Goal: Task Accomplishment & Management: Use online tool/utility

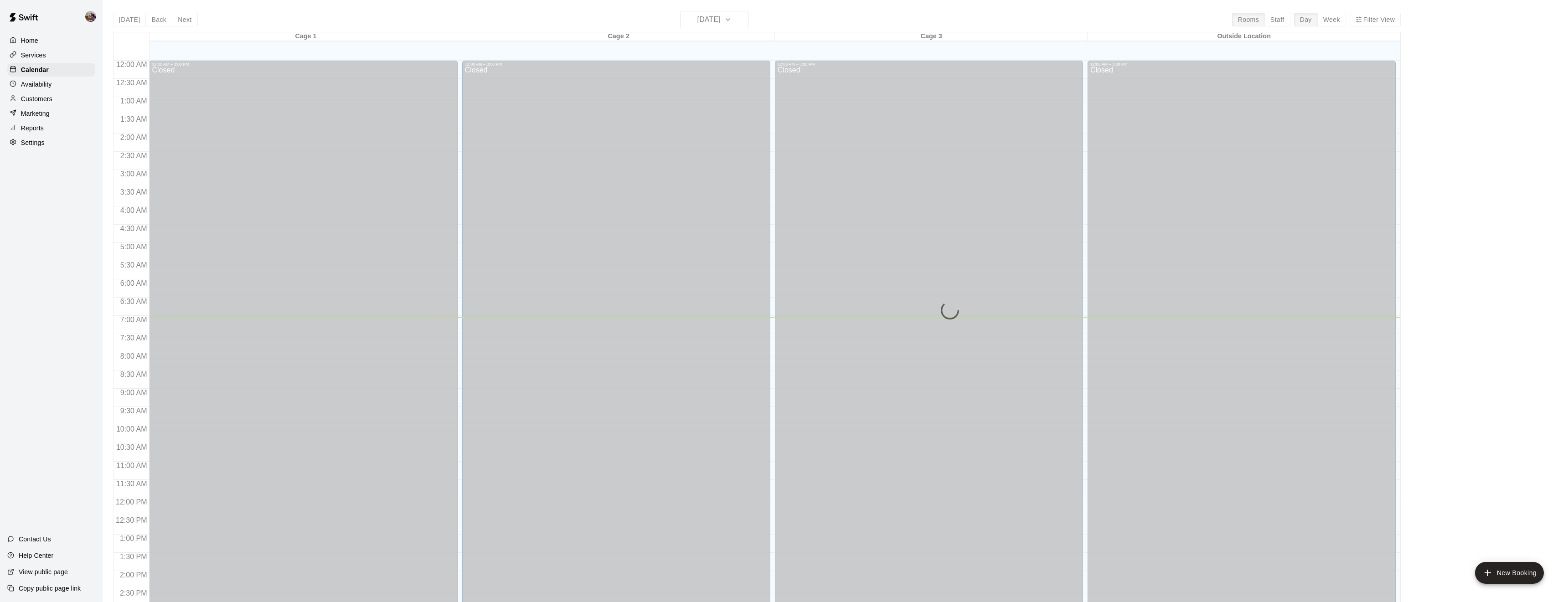
scroll to position [257, 0]
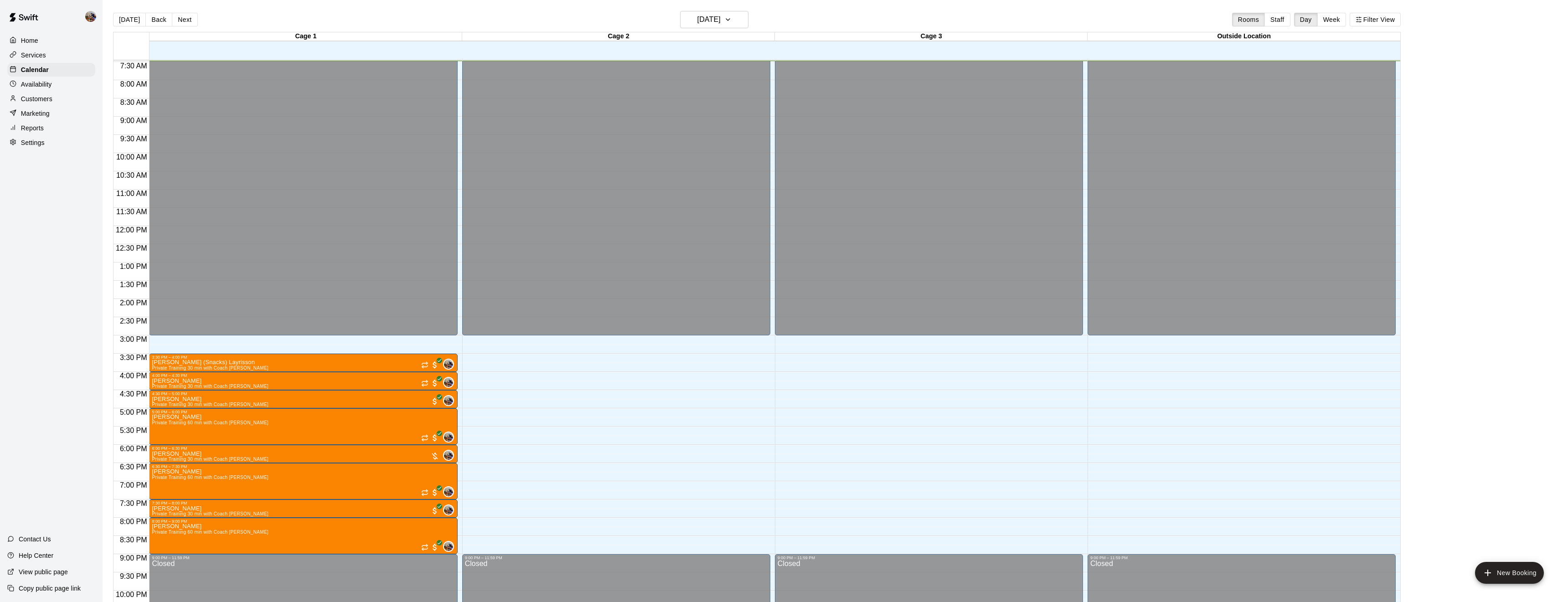
click at [1334, 19] on button "Week" at bounding box center [1331, 19] width 29 height 13
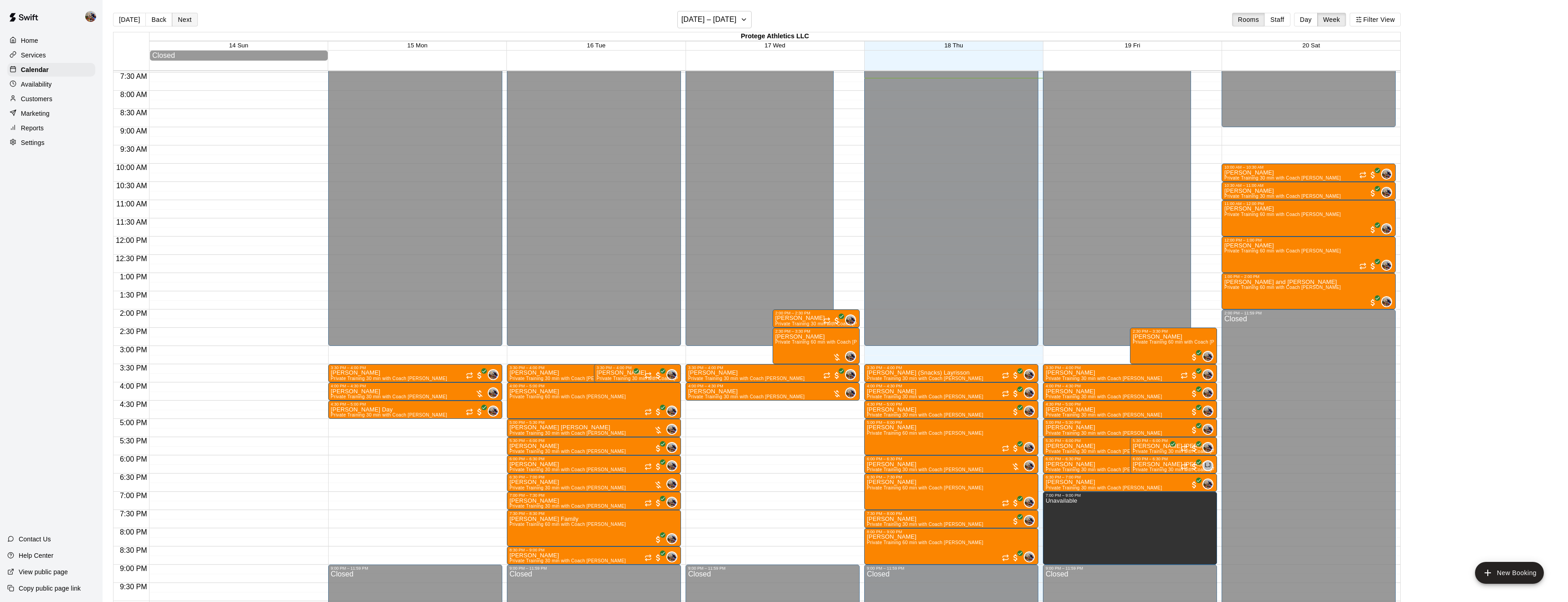
click at [186, 19] on button "Next" at bounding box center [184, 19] width 26 height 13
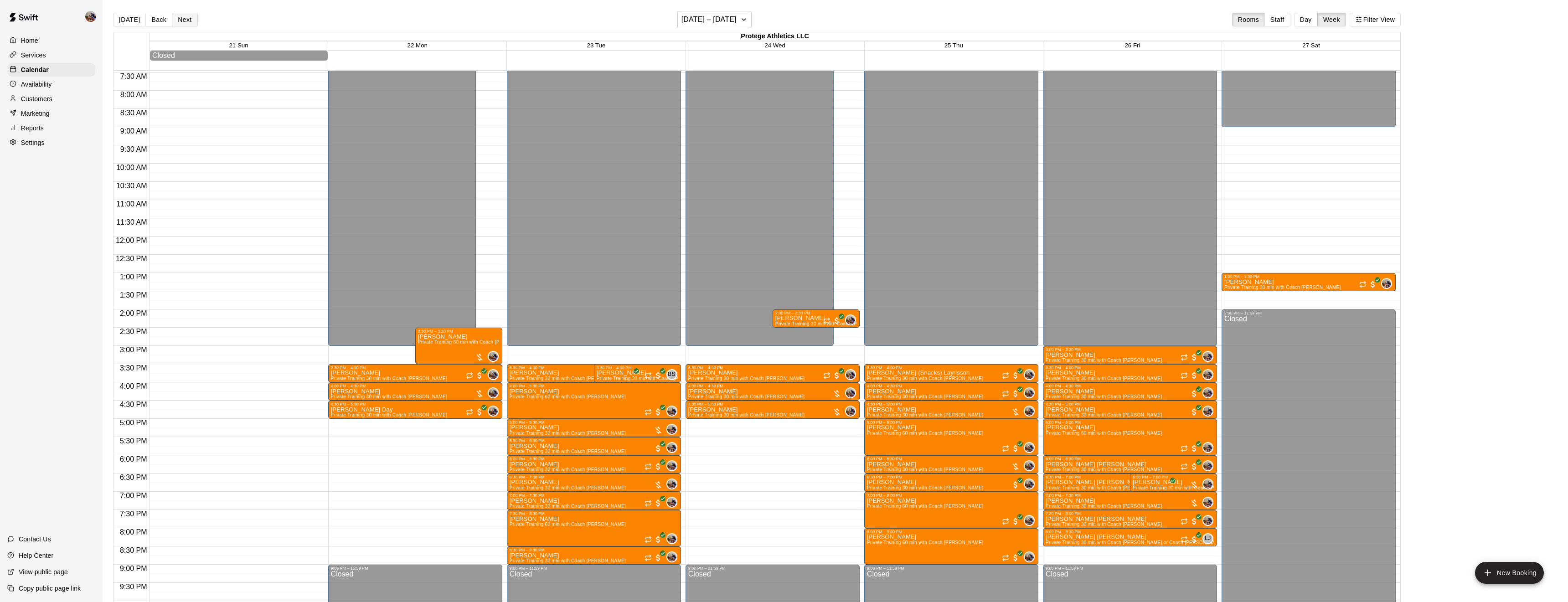
click at [186, 22] on button "Next" at bounding box center [184, 19] width 26 height 13
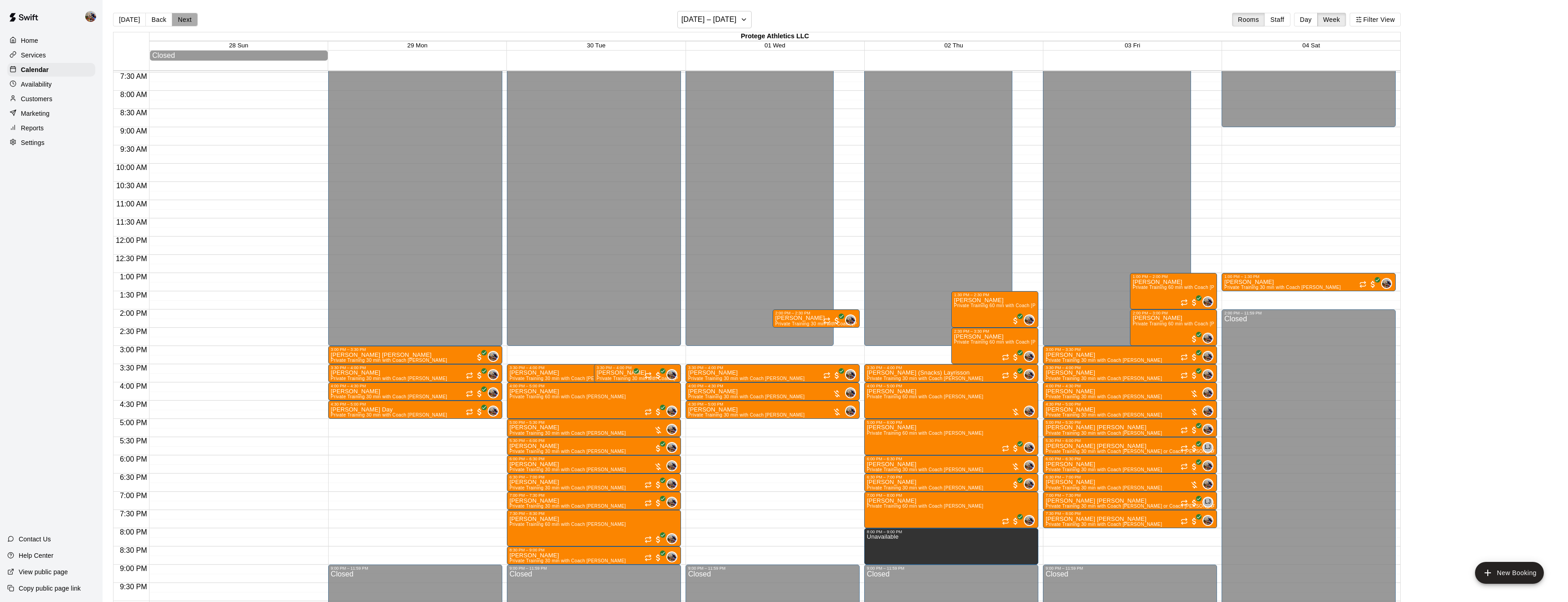
click at [184, 17] on button "Next" at bounding box center [184, 19] width 26 height 13
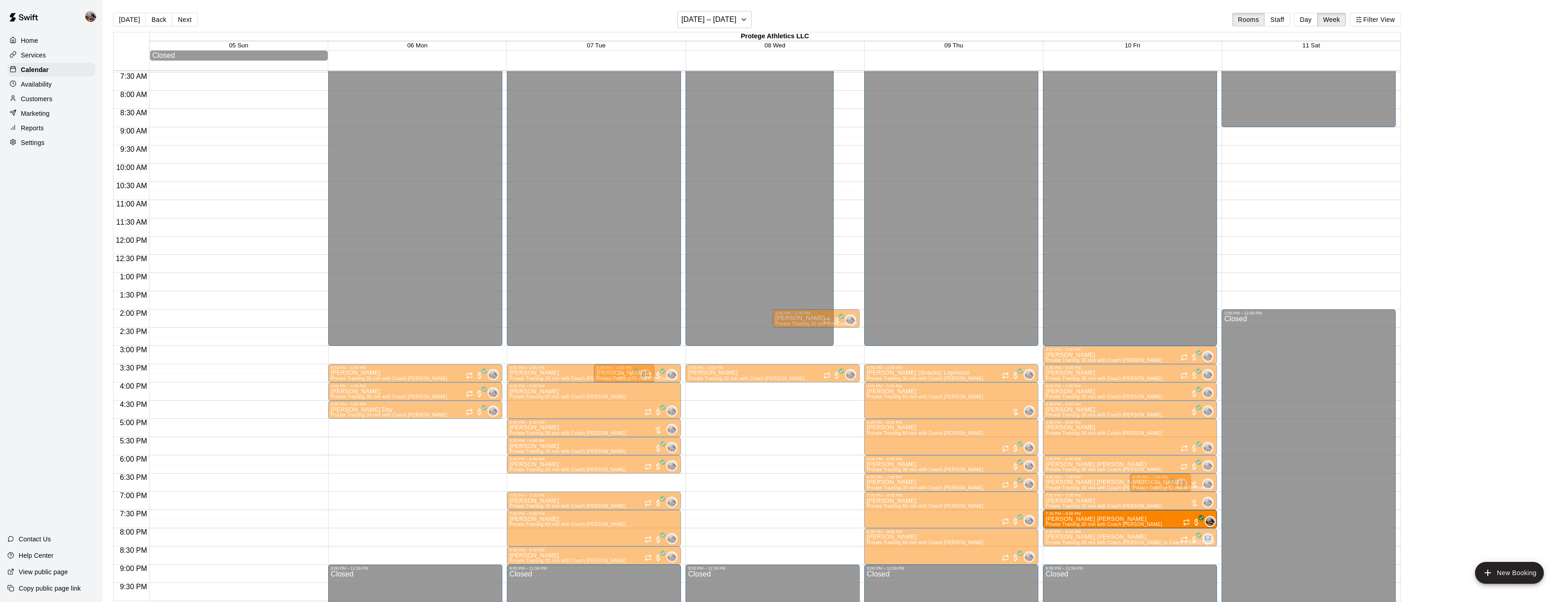
drag, startPoint x: 1174, startPoint y: 556, endPoint x: 1175, endPoint y: 523, distance: 33.0
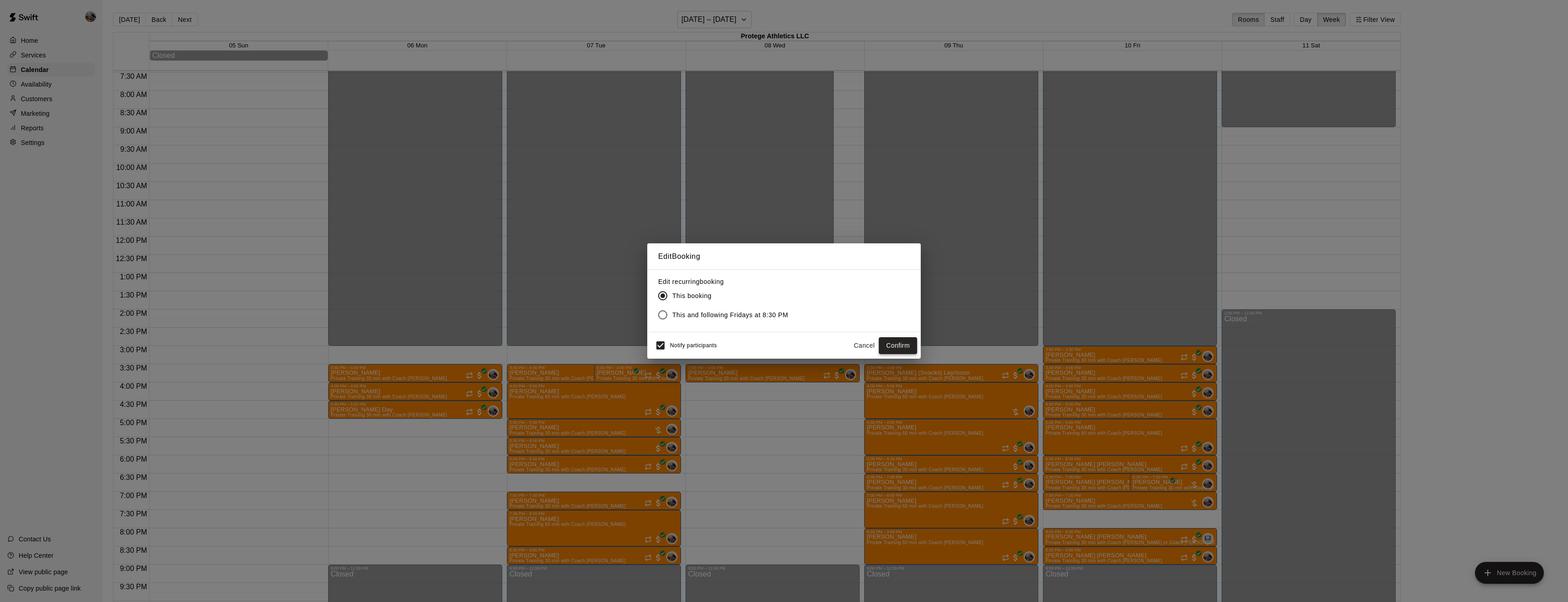
click at [897, 349] on button "Confirm" at bounding box center [898, 346] width 38 height 17
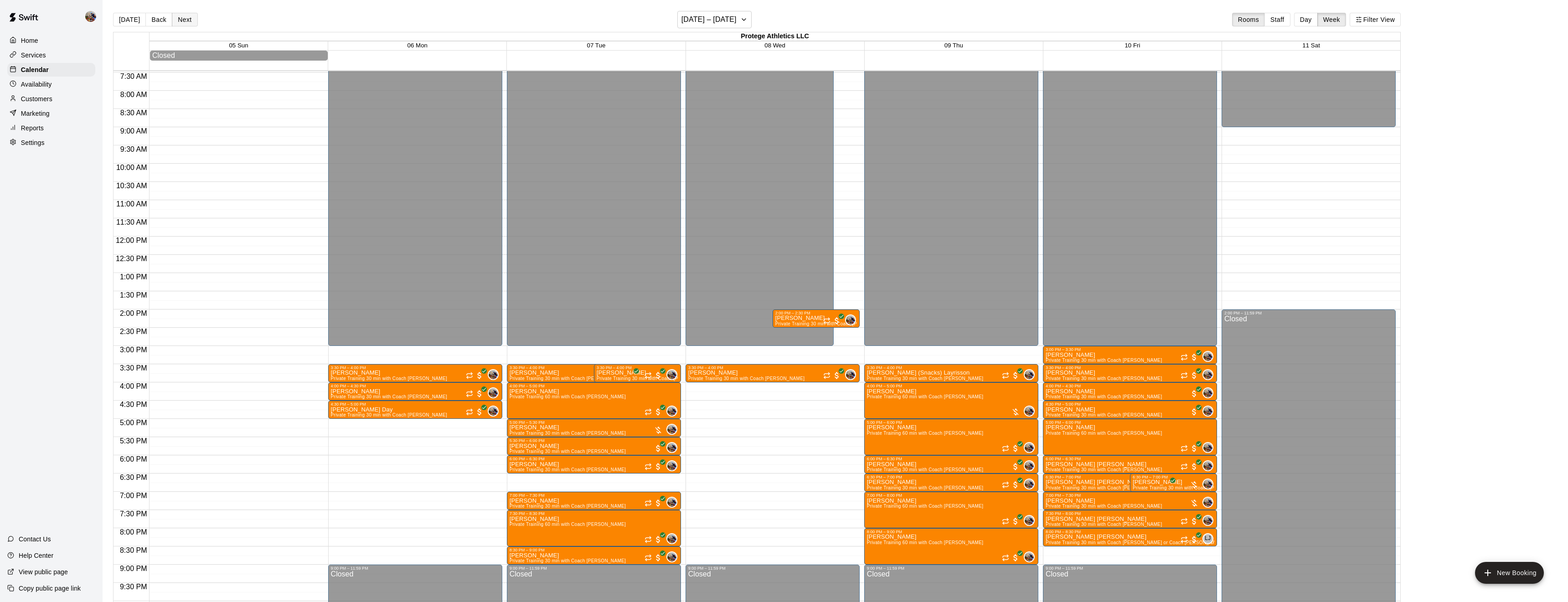
click at [188, 23] on button "Next" at bounding box center [184, 19] width 26 height 13
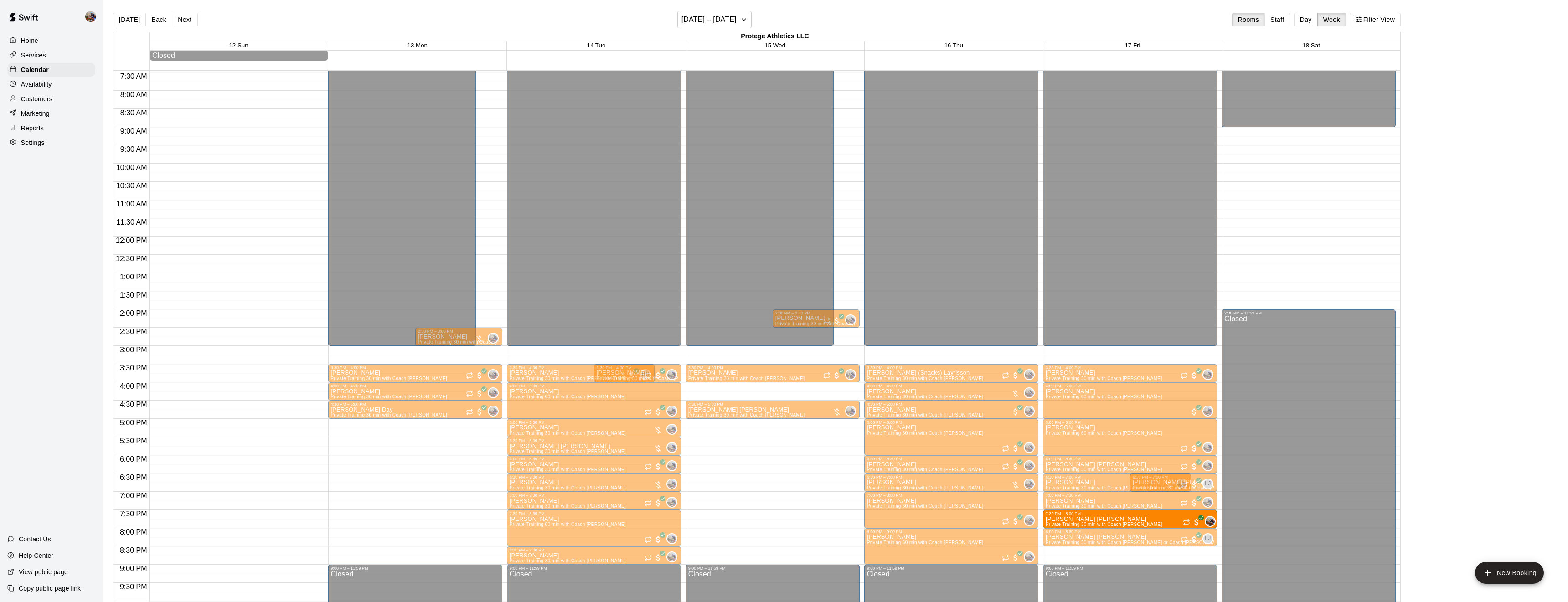
drag, startPoint x: 1166, startPoint y: 555, endPoint x: 1162, endPoint y: 523, distance: 32.2
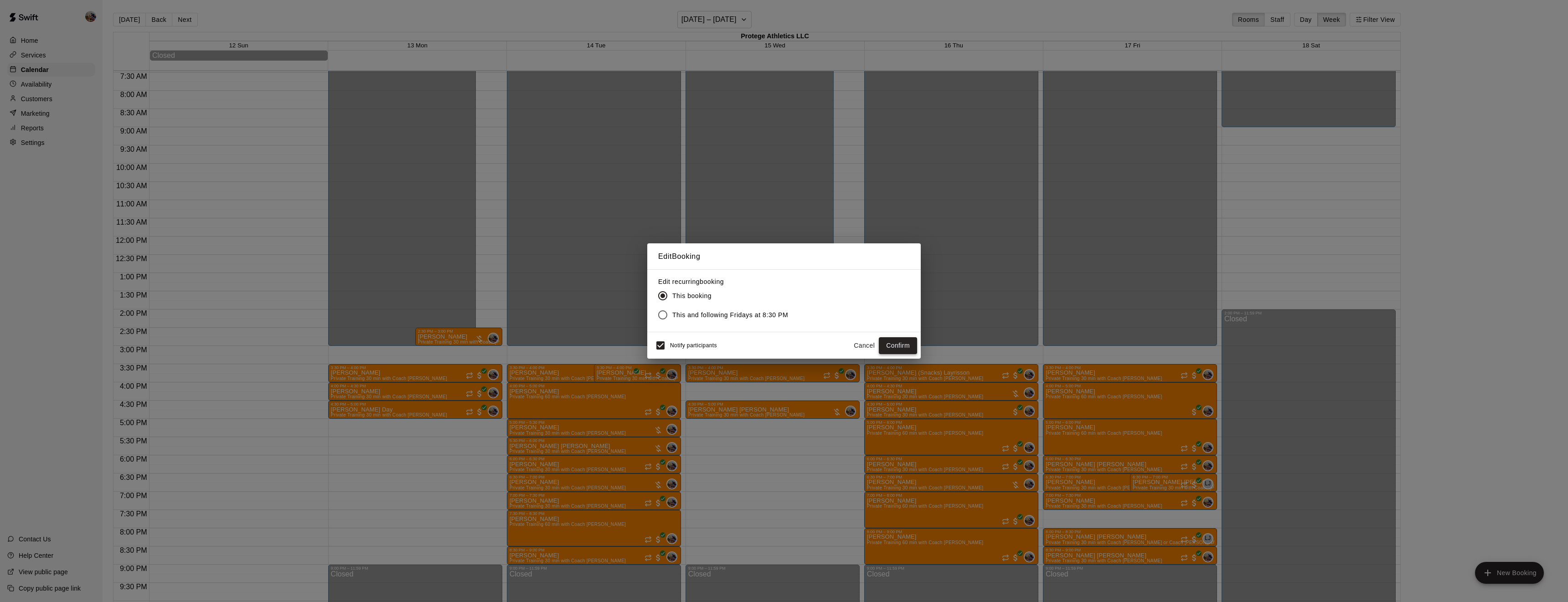
click at [899, 342] on button "Confirm" at bounding box center [898, 346] width 38 height 17
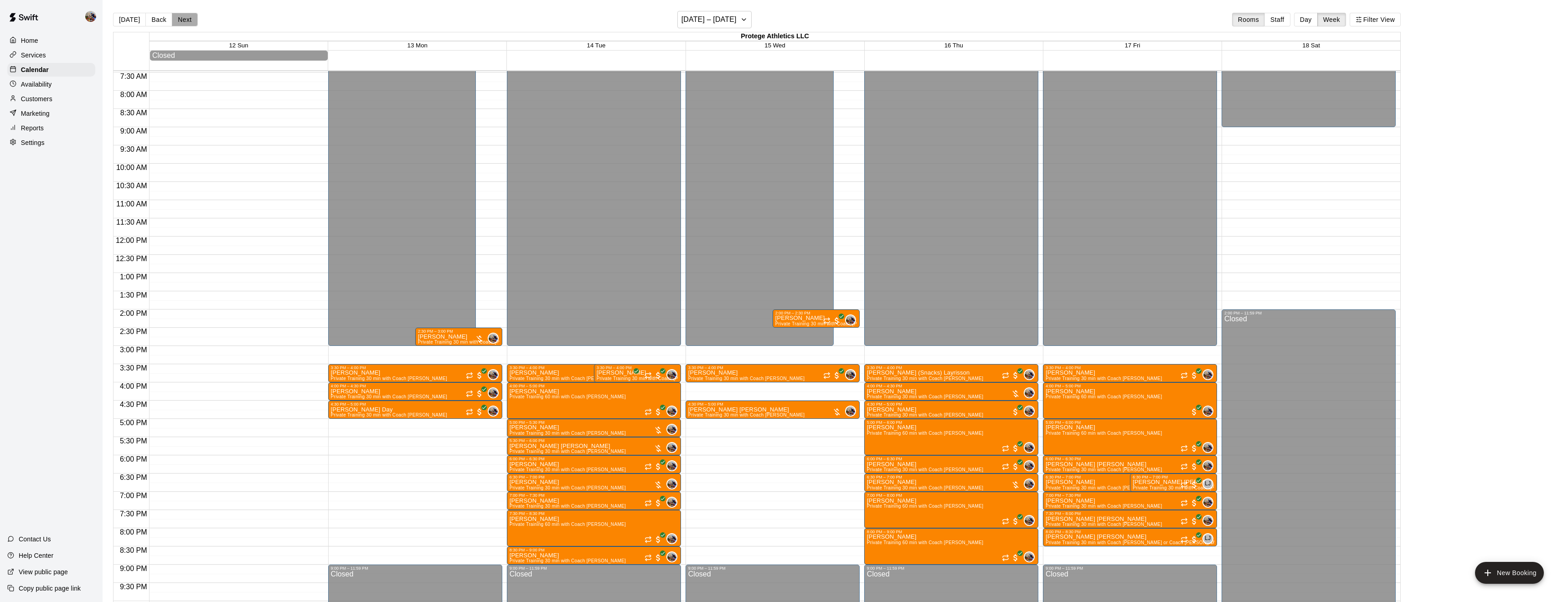
click at [188, 19] on button "Next" at bounding box center [184, 19] width 26 height 13
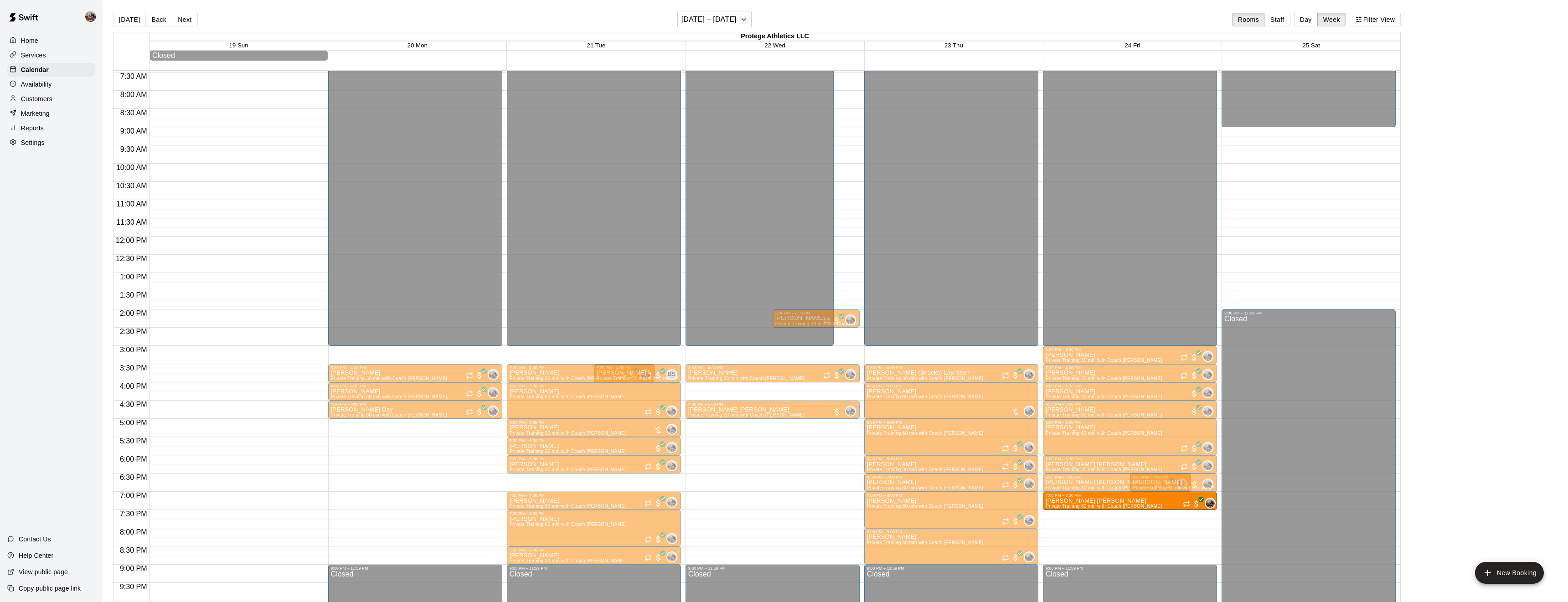
drag, startPoint x: 1104, startPoint y: 555, endPoint x: 1099, endPoint y: 507, distance: 48.3
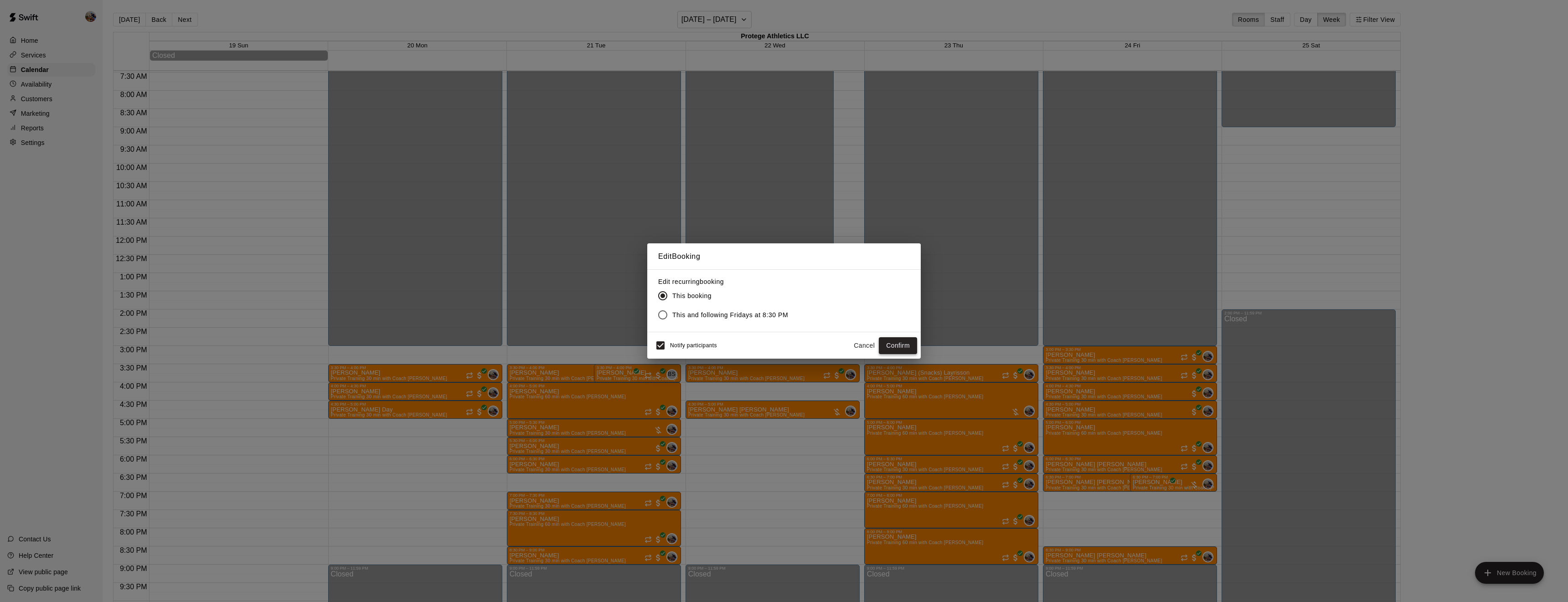
click at [903, 341] on button "Confirm" at bounding box center [898, 346] width 38 height 17
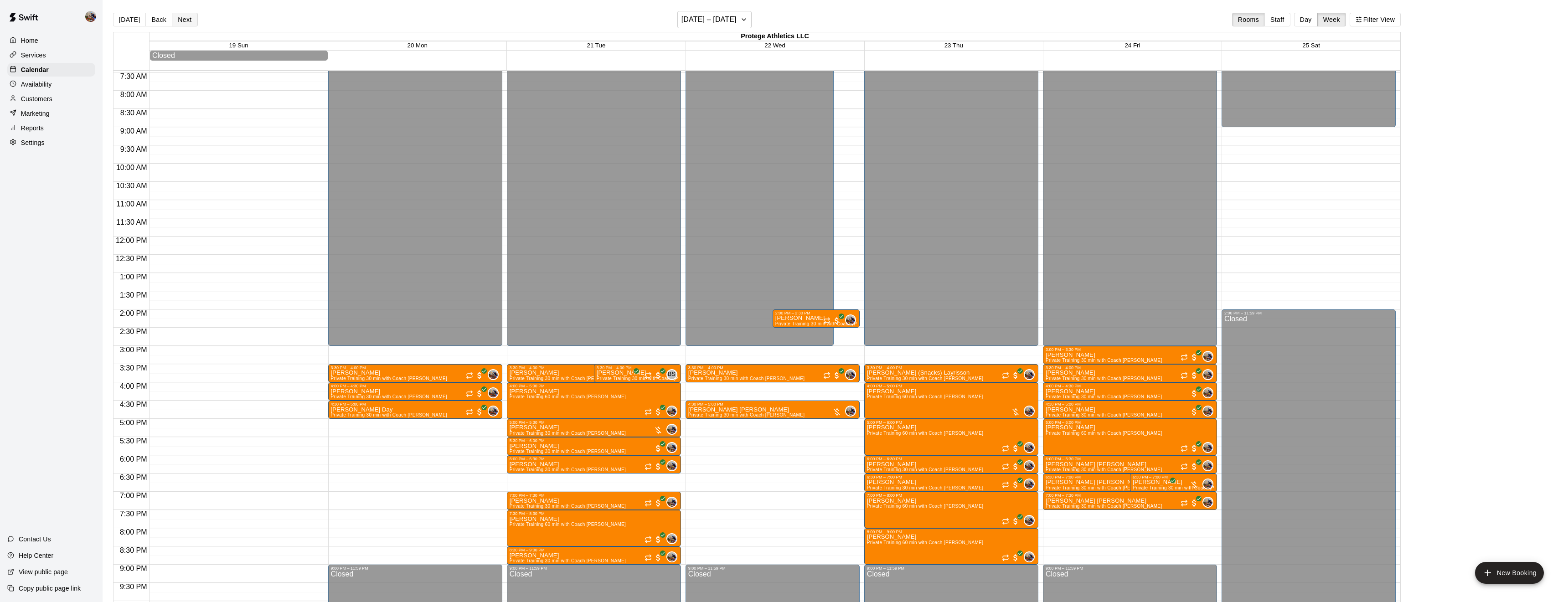
click at [186, 19] on button "Next" at bounding box center [184, 19] width 26 height 13
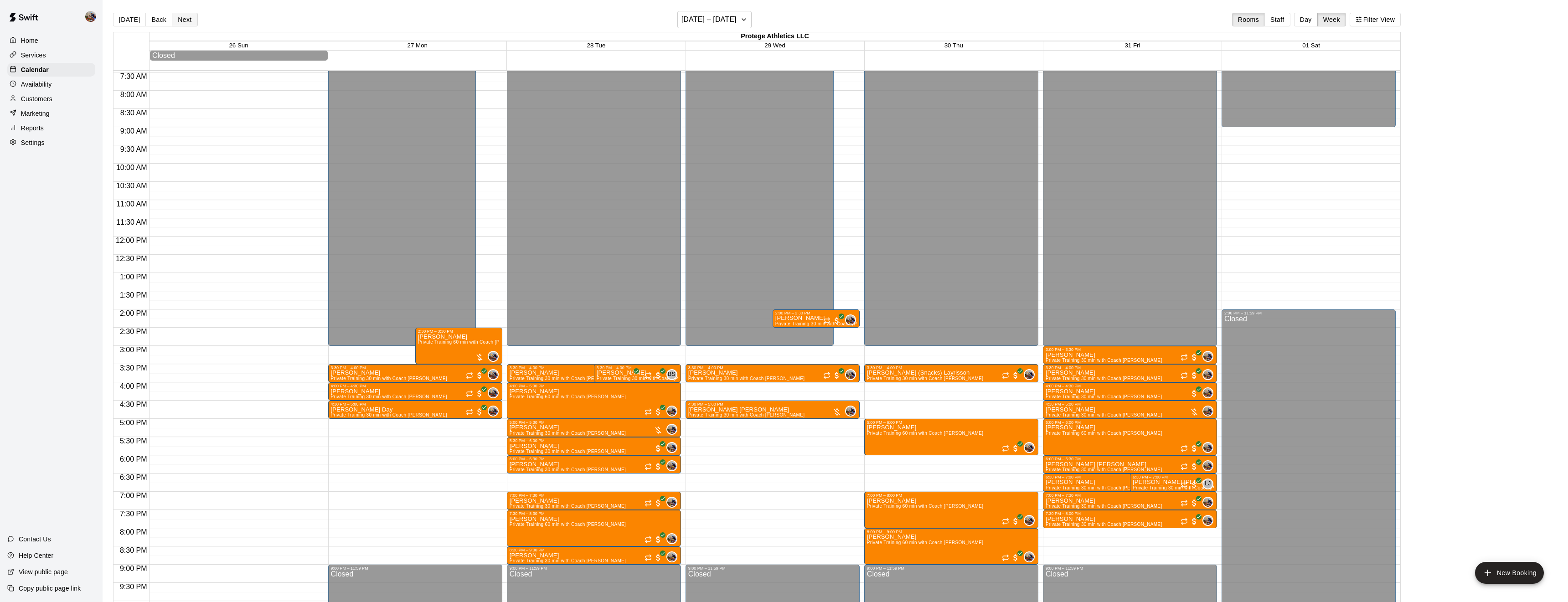
click at [186, 19] on button "Next" at bounding box center [184, 19] width 26 height 13
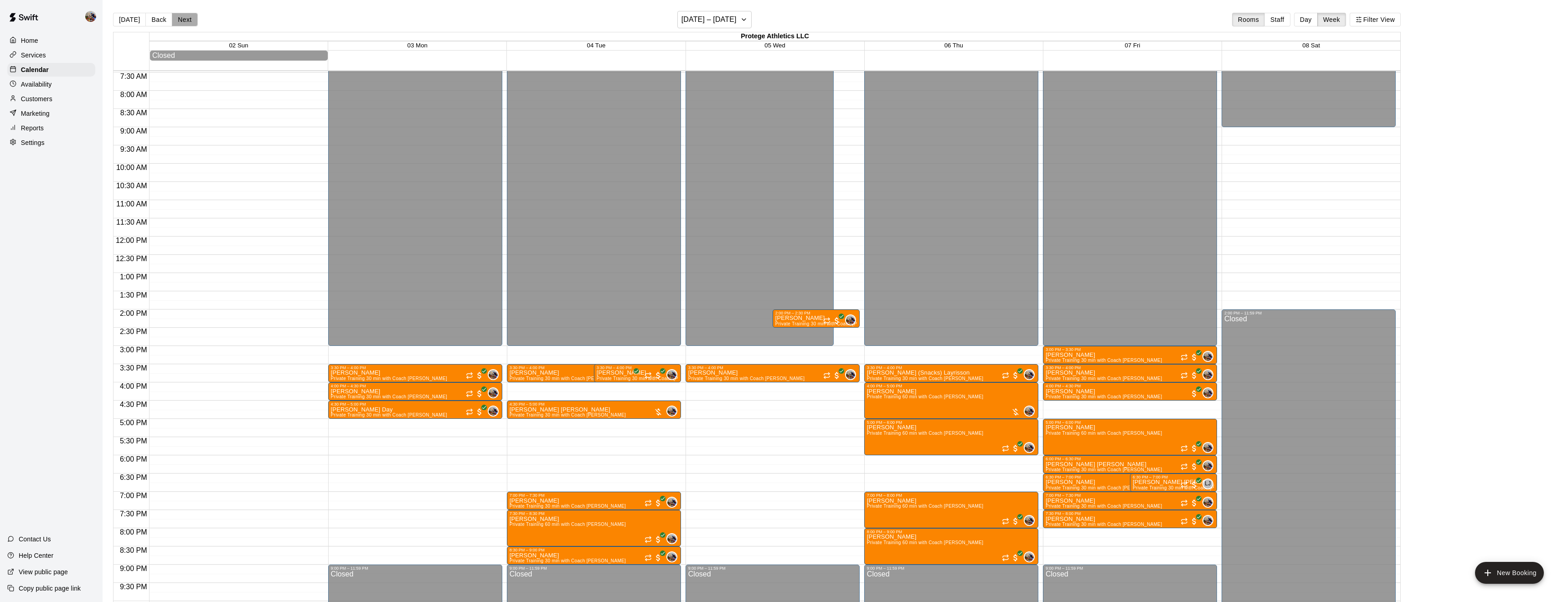
click at [186, 19] on button "Next" at bounding box center [184, 19] width 26 height 13
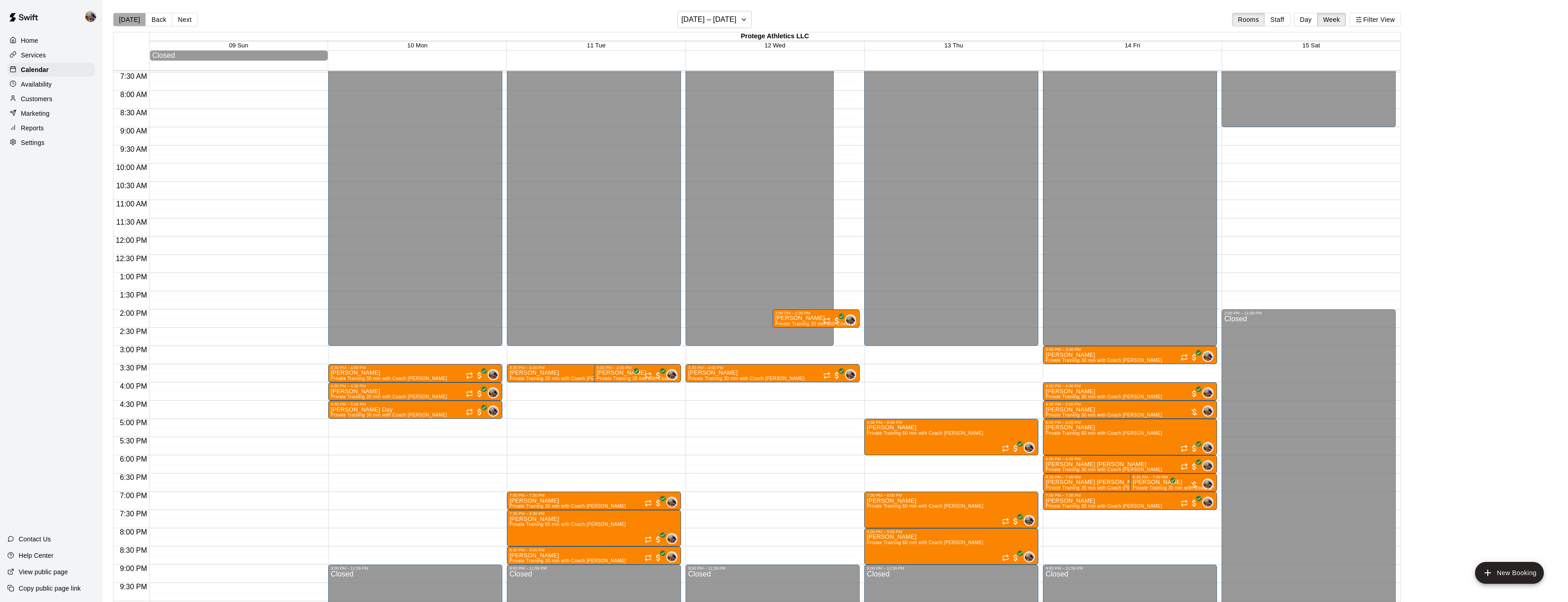
click at [135, 15] on button "Today" at bounding box center [130, 19] width 33 height 13
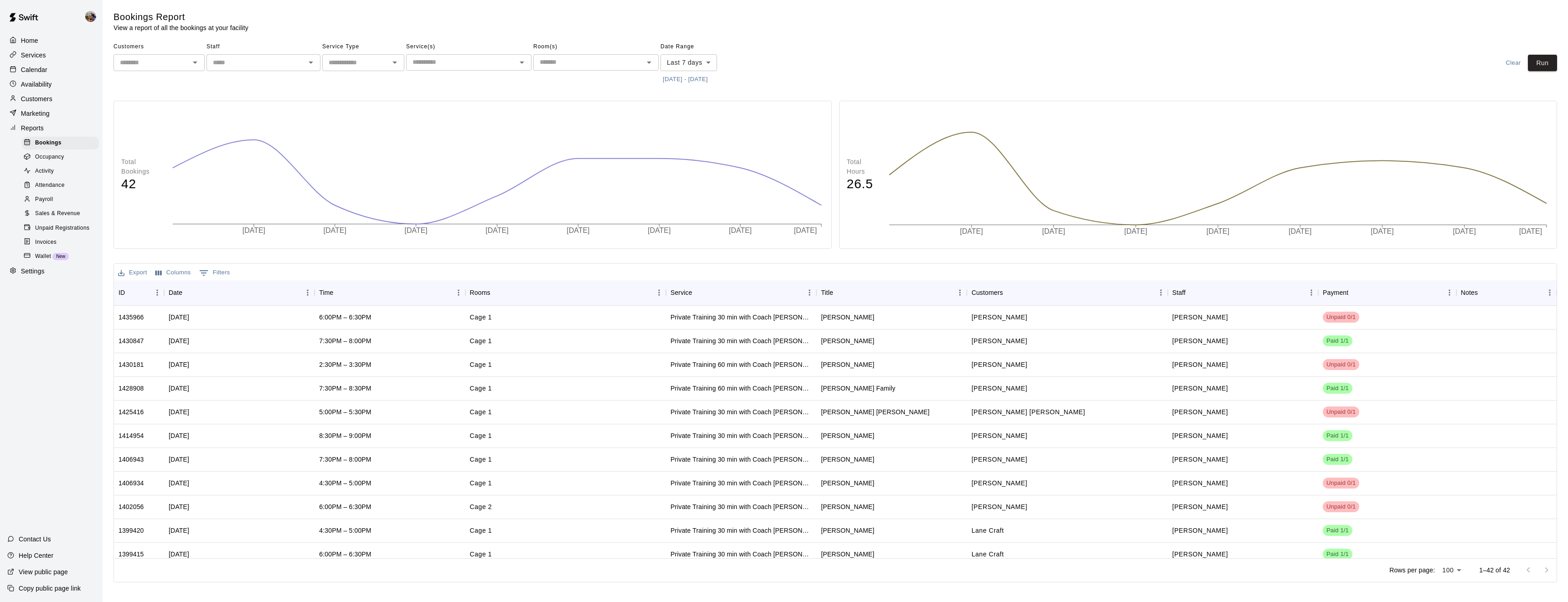
click at [671, 80] on button "[DATE] - [DATE]" at bounding box center [685, 79] width 50 height 14
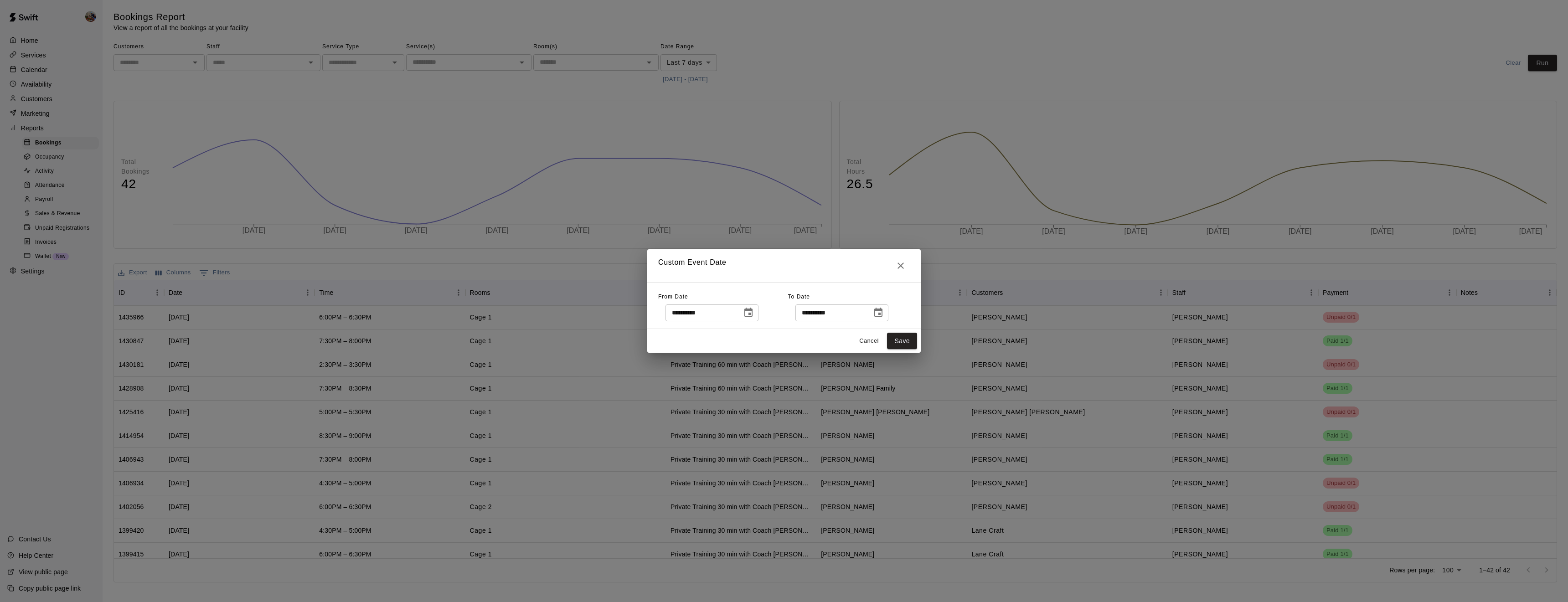
click at [758, 319] on button "Choose date, selected date is Sep 11, 2025" at bounding box center [749, 313] width 18 height 18
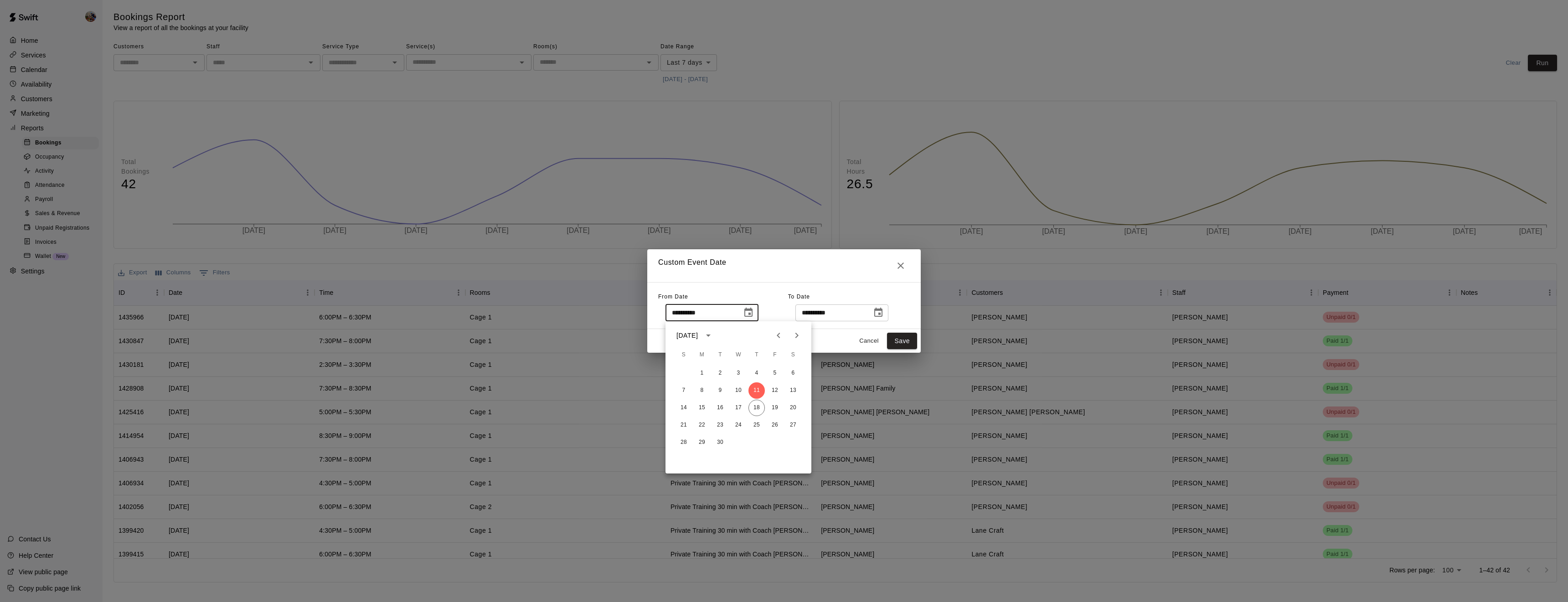
click at [774, 338] on icon "Previous month" at bounding box center [779, 335] width 11 height 11
click at [724, 422] on button "24" at bounding box center [720, 425] width 16 height 16
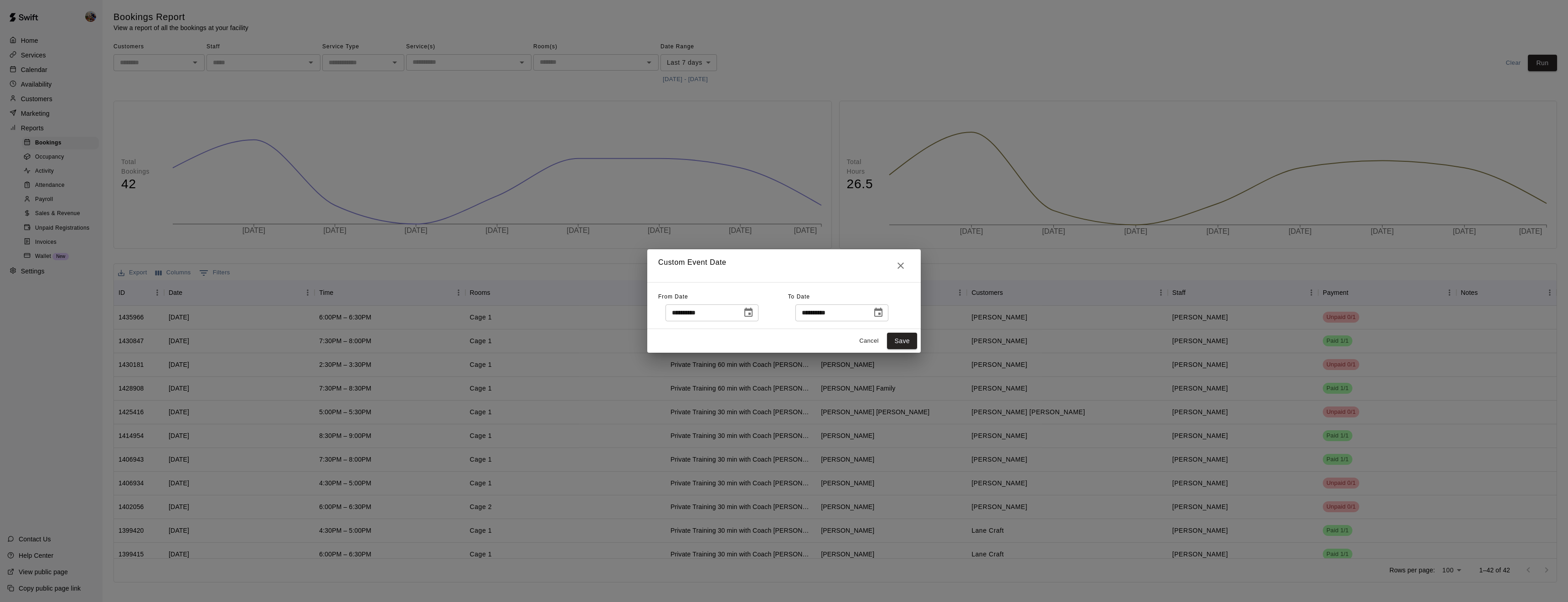
type input "**********"
click at [898, 336] on button "Save" at bounding box center [901, 341] width 30 height 17
type input "******"
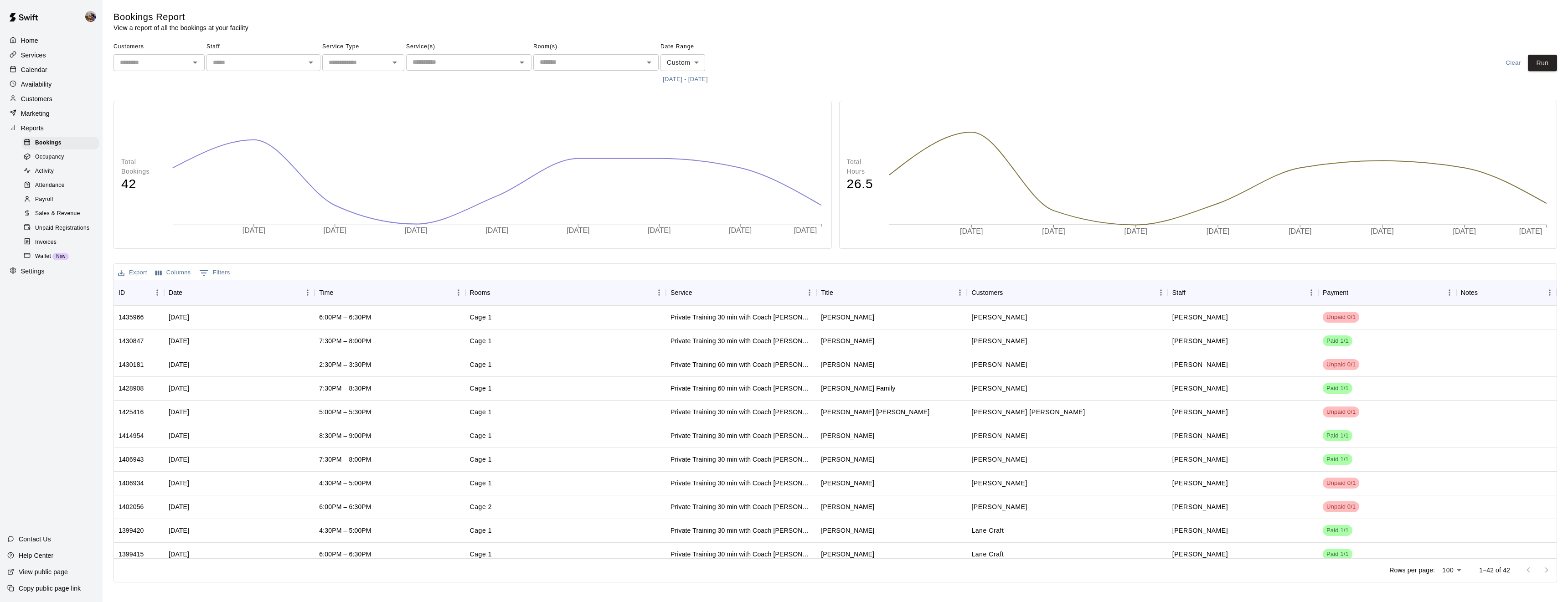
click at [150, 60] on input "text" at bounding box center [152, 63] width 71 height 12
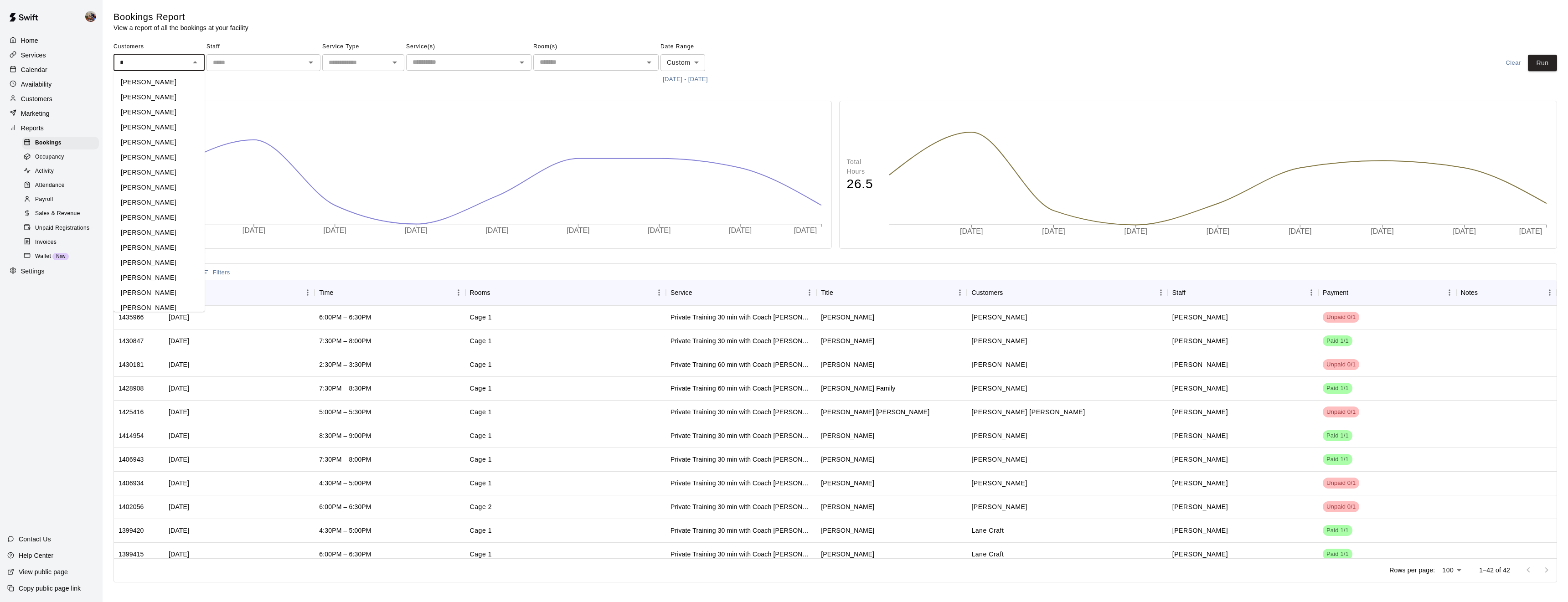
type input "*"
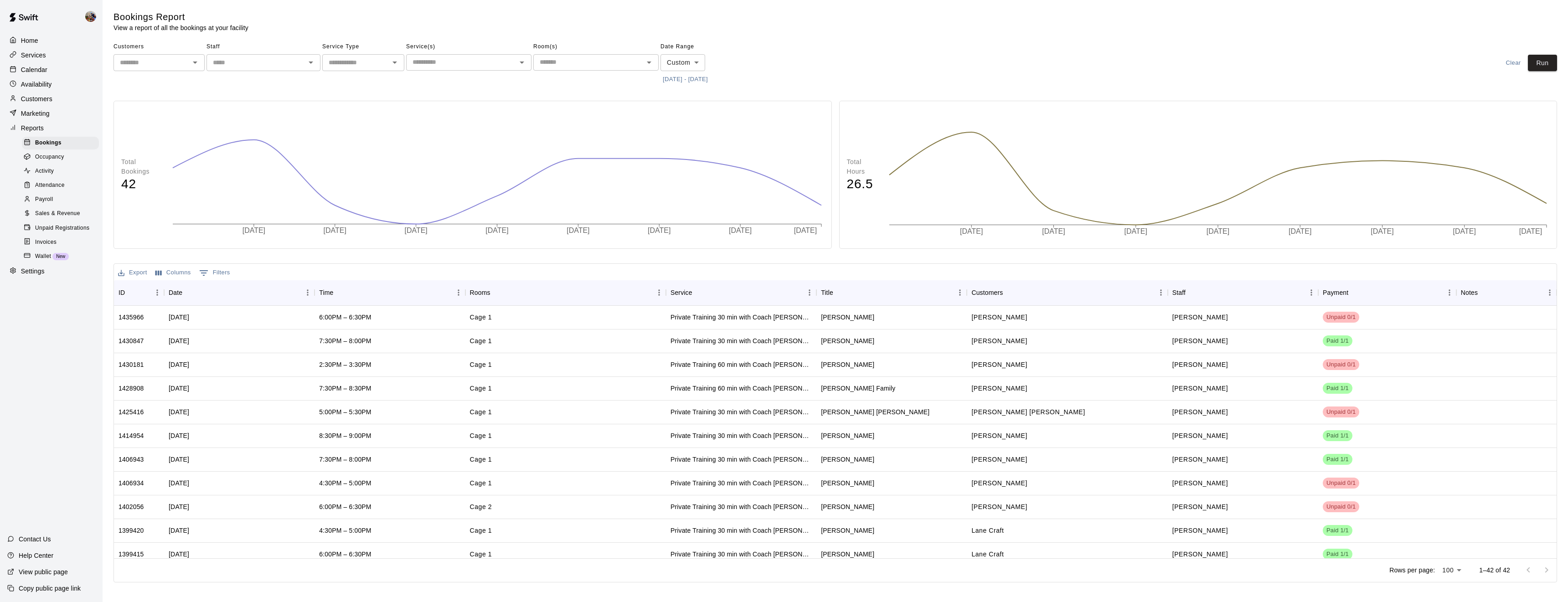
click at [1060, 57] on div "Customers ​ Staff ​ Service Type ​ Service(s) ​ Room(s) ​ Date Range Custom ***…" at bounding box center [835, 63] width 1444 height 47
click at [213, 75] on div "Staff ​" at bounding box center [263, 63] width 114 height 47
click at [155, 60] on input "text" at bounding box center [152, 63] width 71 height 12
click at [843, 74] on div "Customers ​ Staff ​ Service Type ​ Service(s) ​ Room(s) ​ Date Range Custom ***…" at bounding box center [835, 63] width 1444 height 47
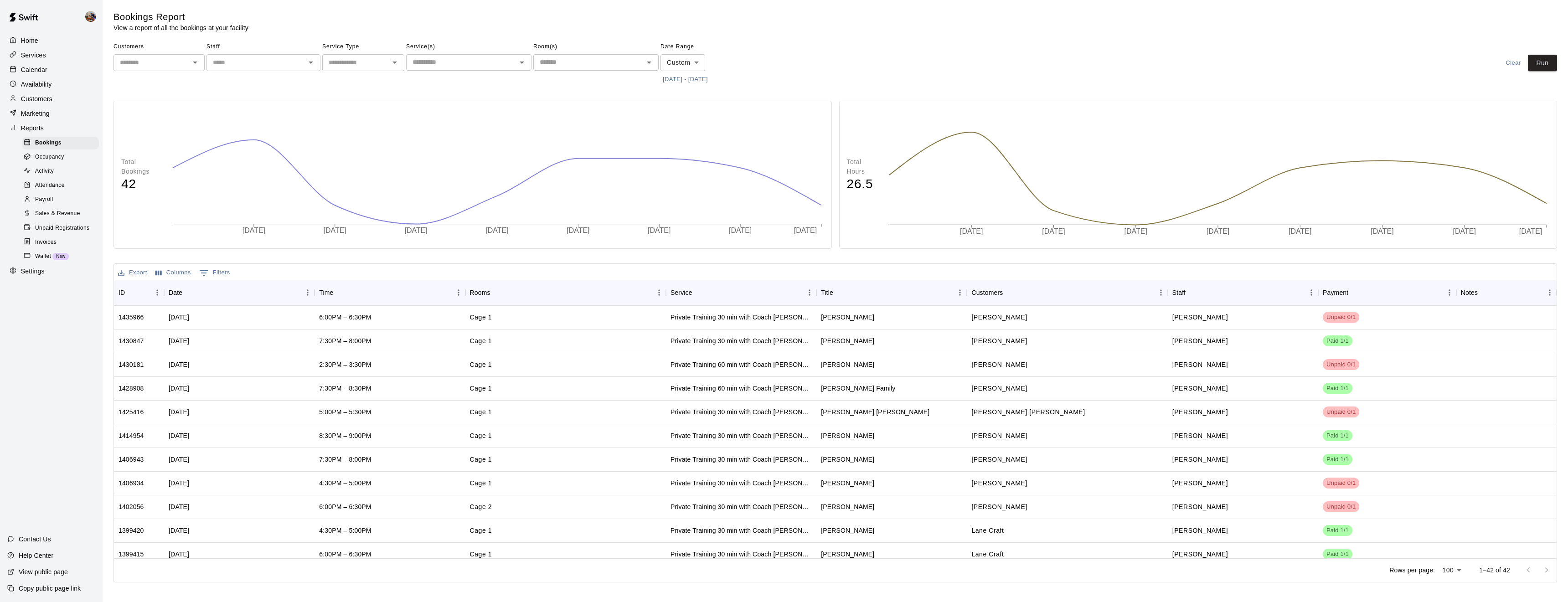
click at [158, 60] on input "text" at bounding box center [152, 63] width 71 height 12
type input "*"
click at [153, 88] on li "Tami Wall" at bounding box center [159, 82] width 91 height 15
type input "*********"
click at [1536, 62] on button "Run" at bounding box center [1542, 63] width 29 height 17
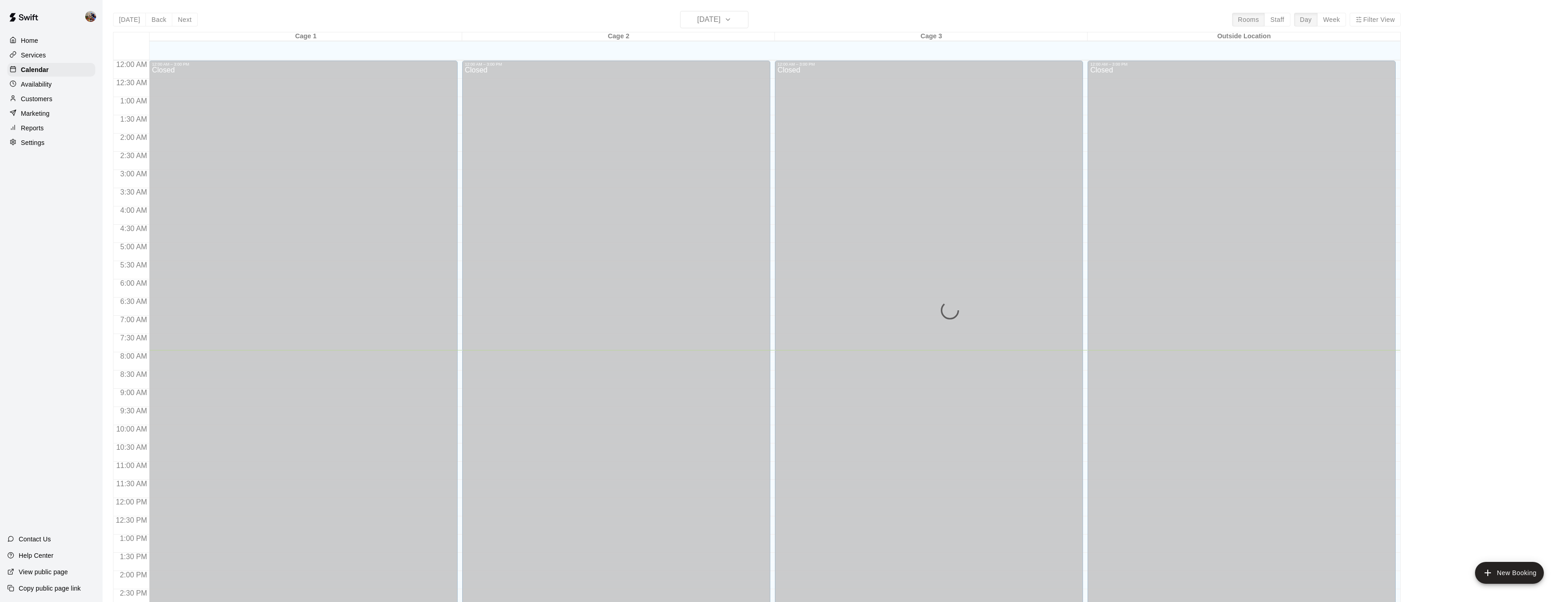
scroll to position [290, 0]
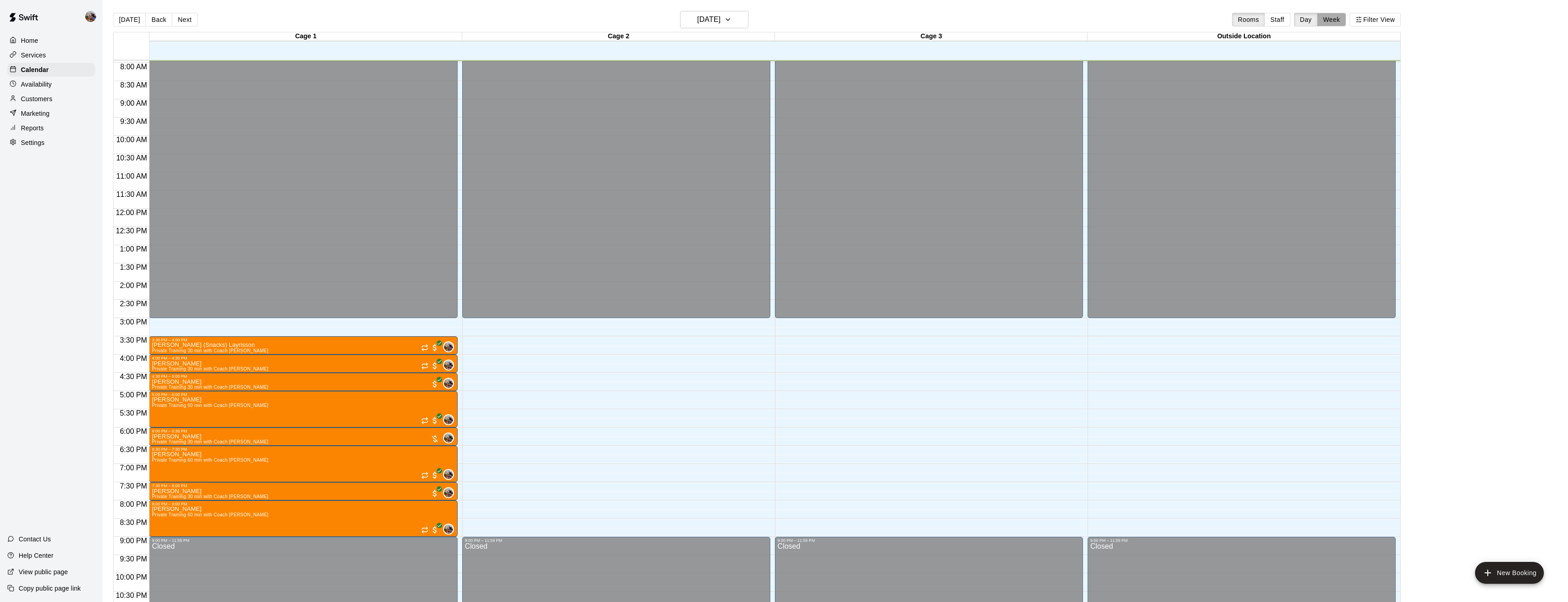
click at [1329, 13] on button "Week" at bounding box center [1331, 19] width 29 height 13
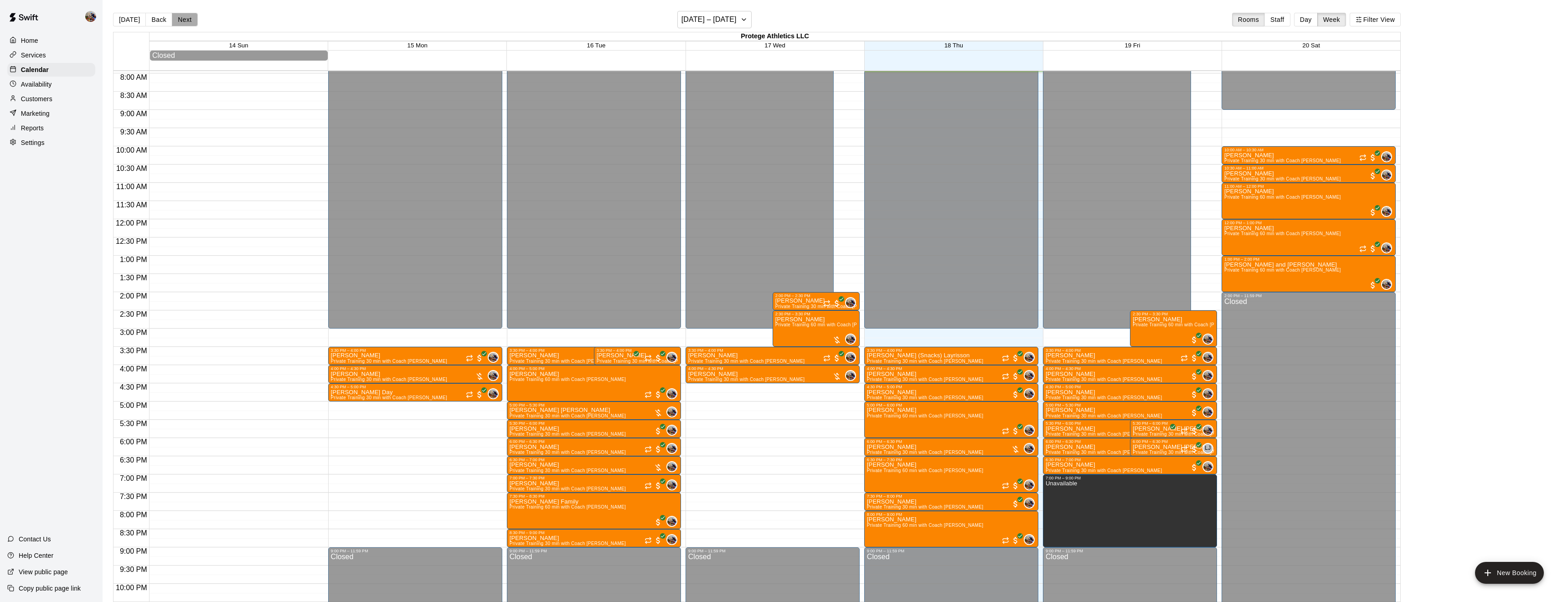
click at [186, 19] on button "Next" at bounding box center [184, 19] width 26 height 13
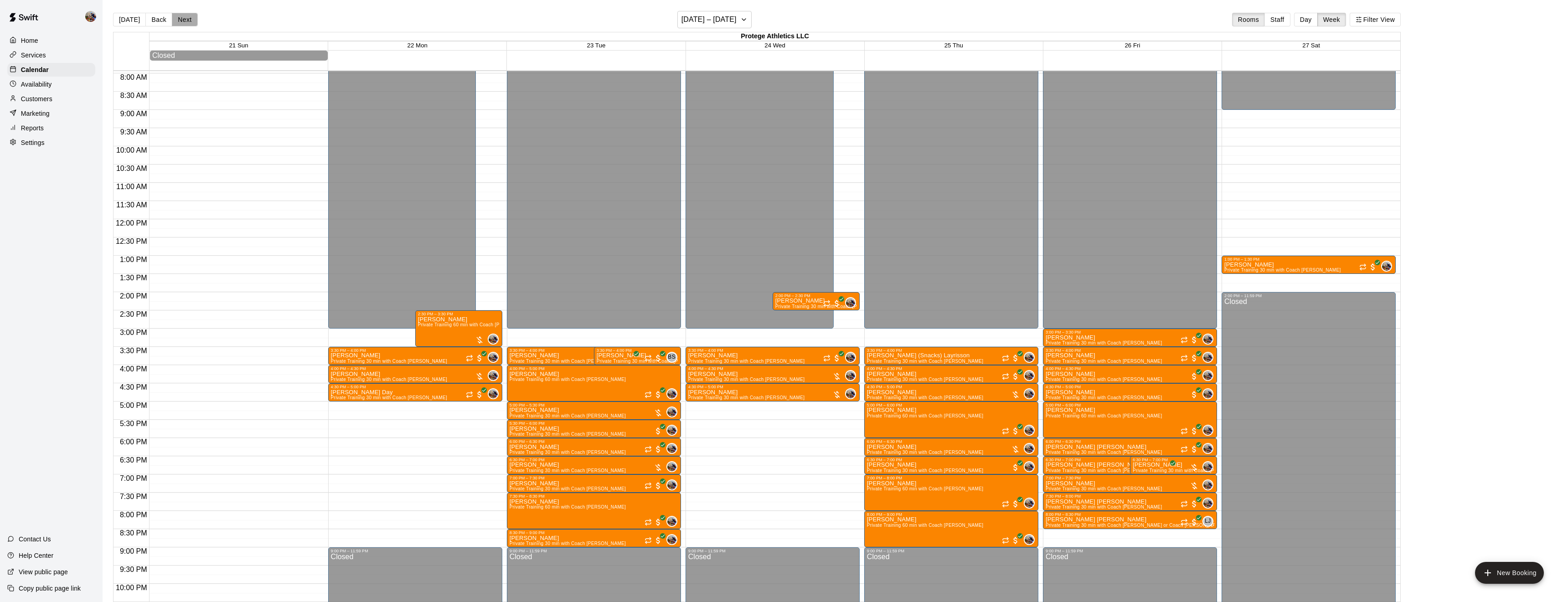
click at [186, 19] on button "Next" at bounding box center [184, 19] width 26 height 13
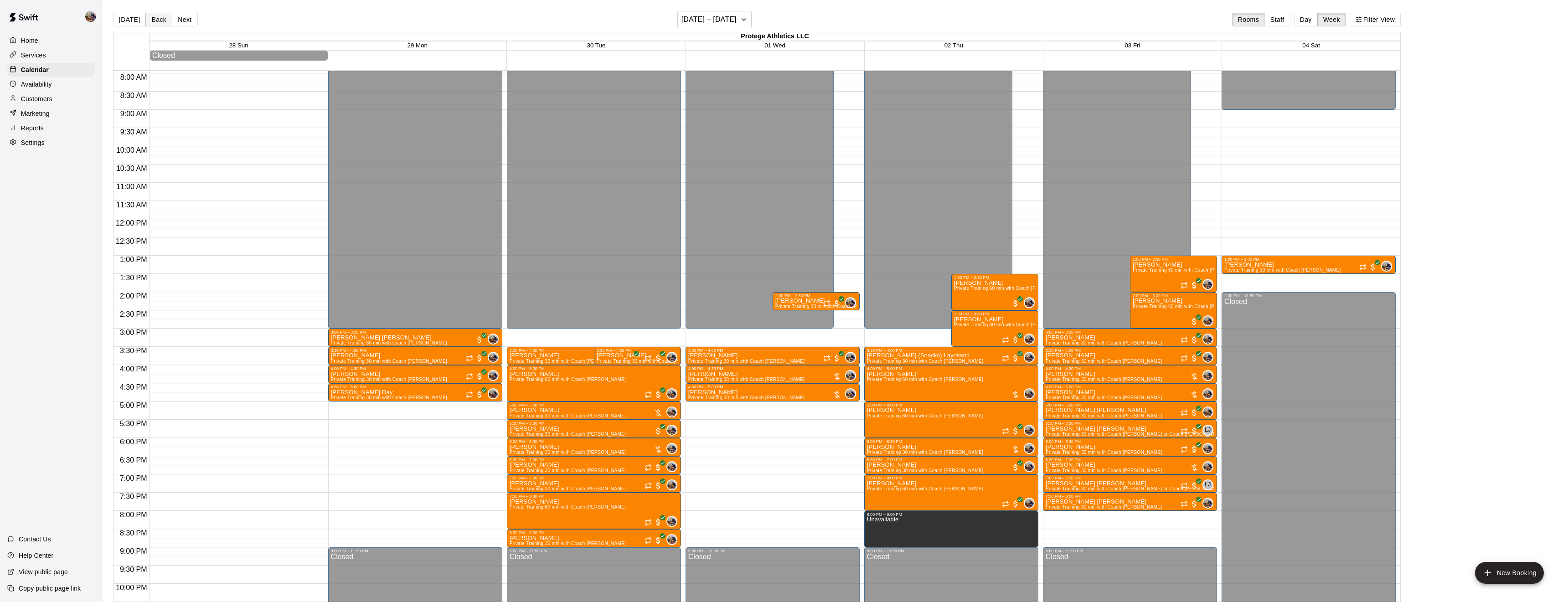
click at [153, 17] on button "Back" at bounding box center [159, 19] width 27 height 13
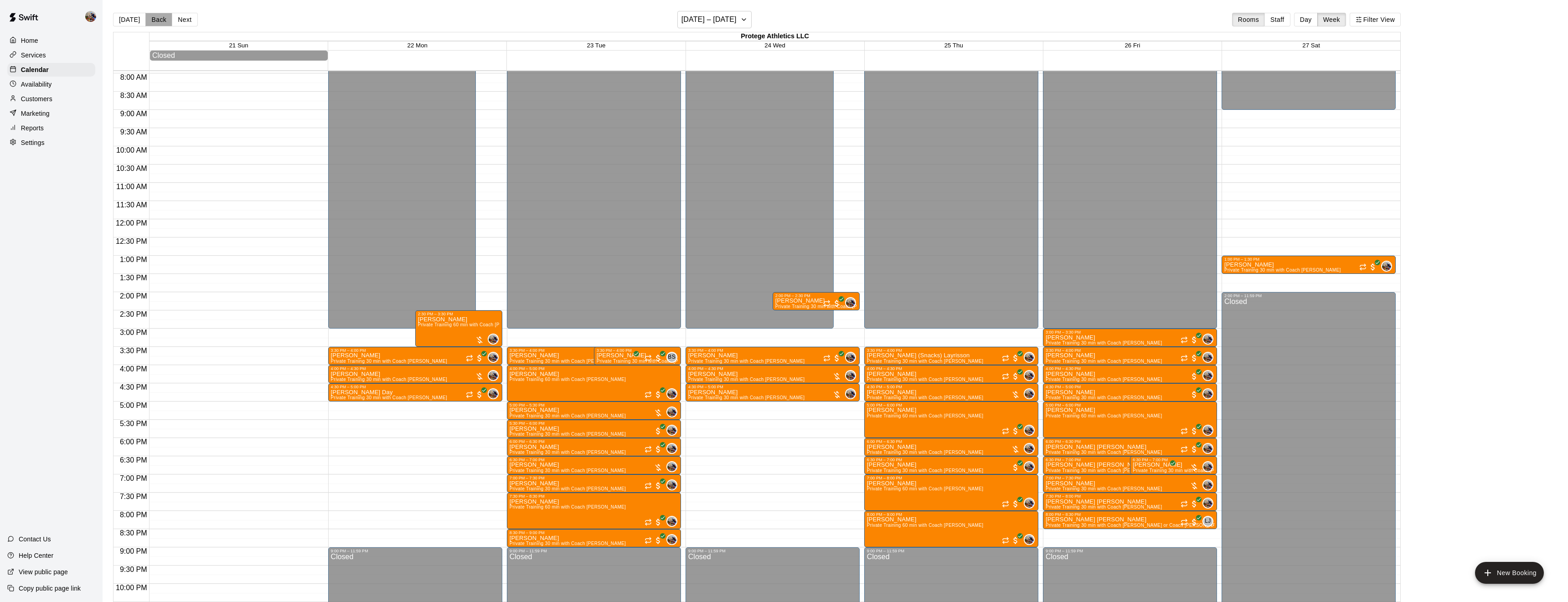
click at [153, 17] on button "Back" at bounding box center [159, 19] width 27 height 13
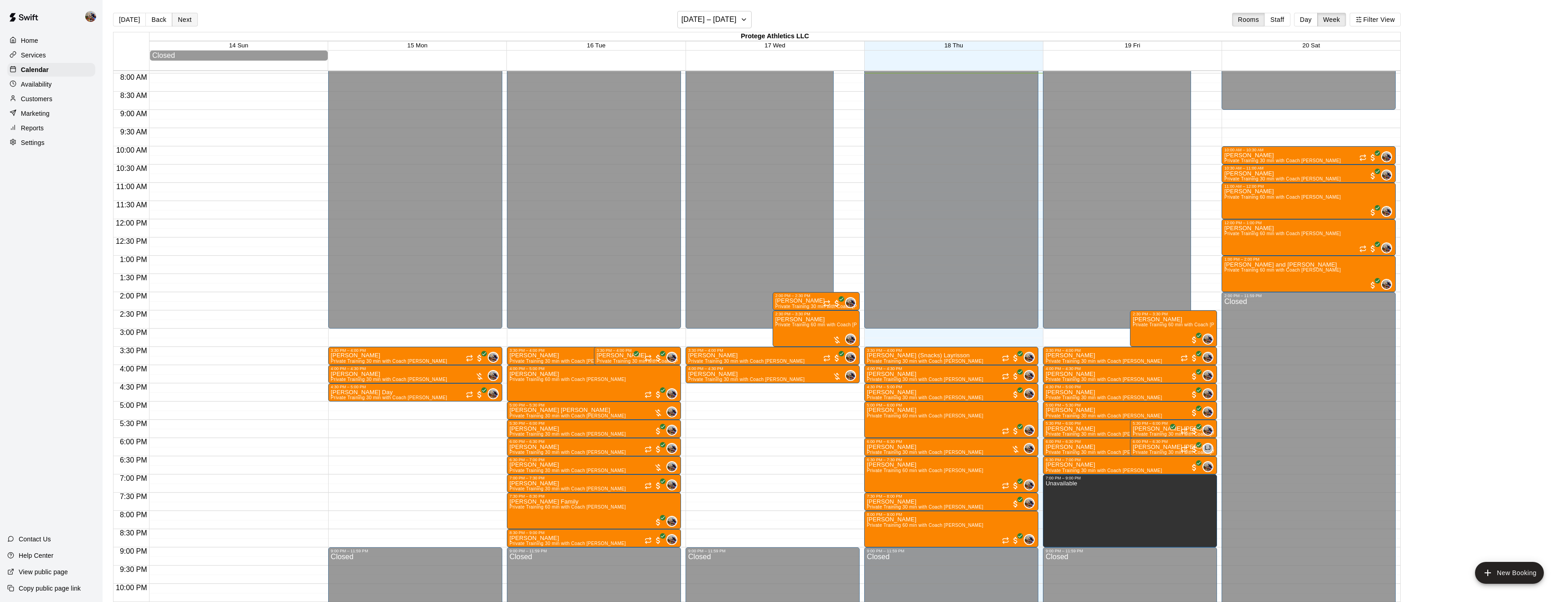
click at [186, 23] on button "Next" at bounding box center [184, 19] width 26 height 13
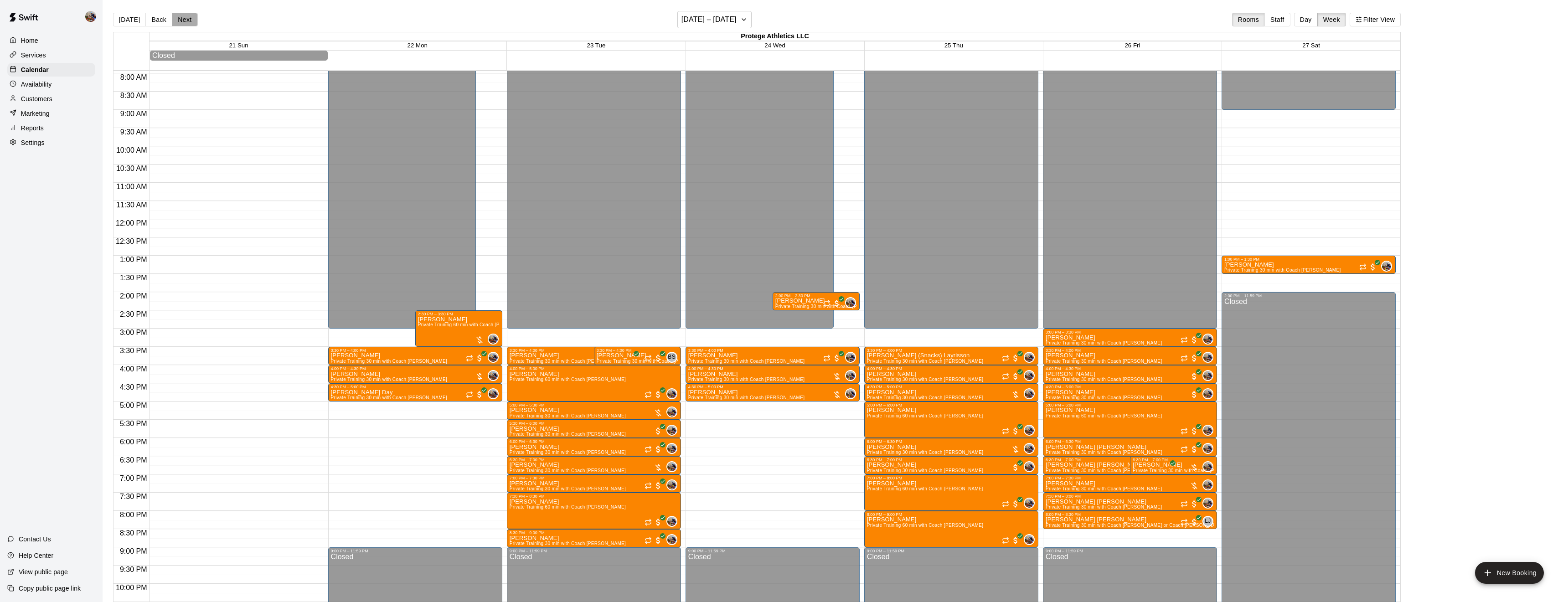
click at [188, 19] on button "Next" at bounding box center [184, 19] width 26 height 13
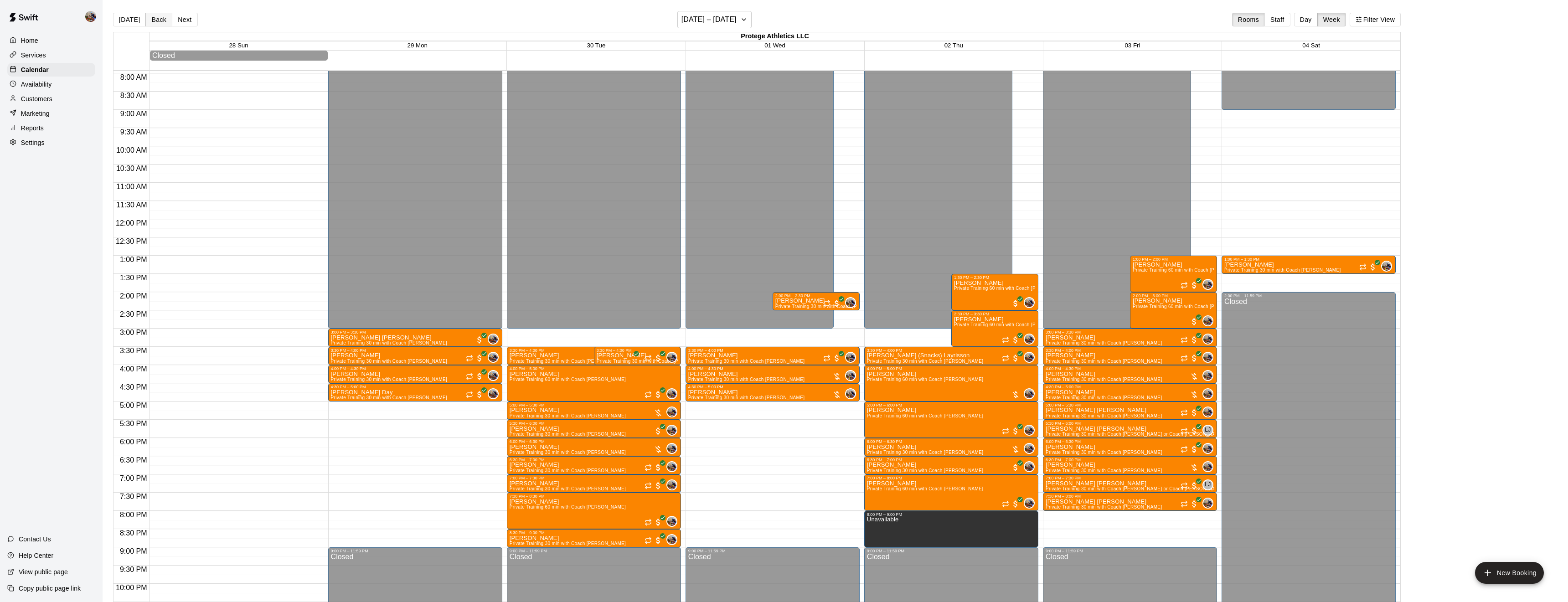
click at [161, 17] on button "Back" at bounding box center [159, 19] width 27 height 13
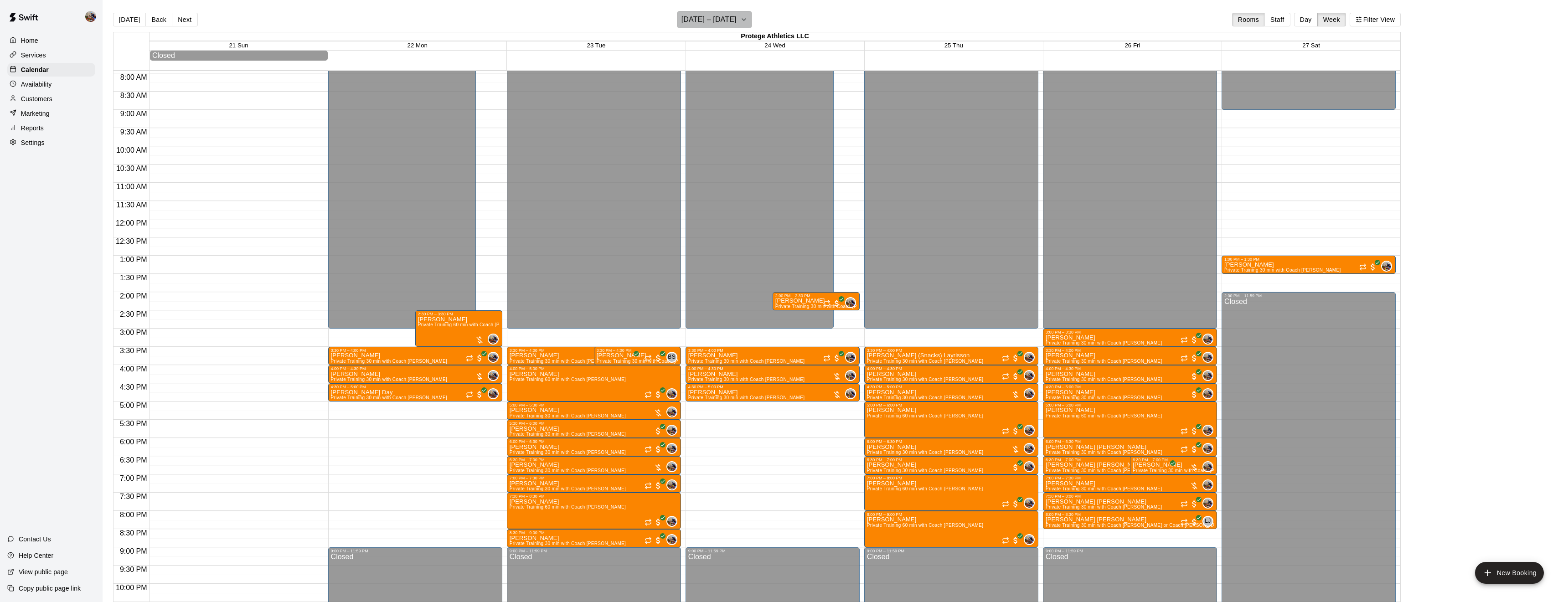
click at [741, 17] on button "September 21 – 27" at bounding box center [715, 19] width 74 height 17
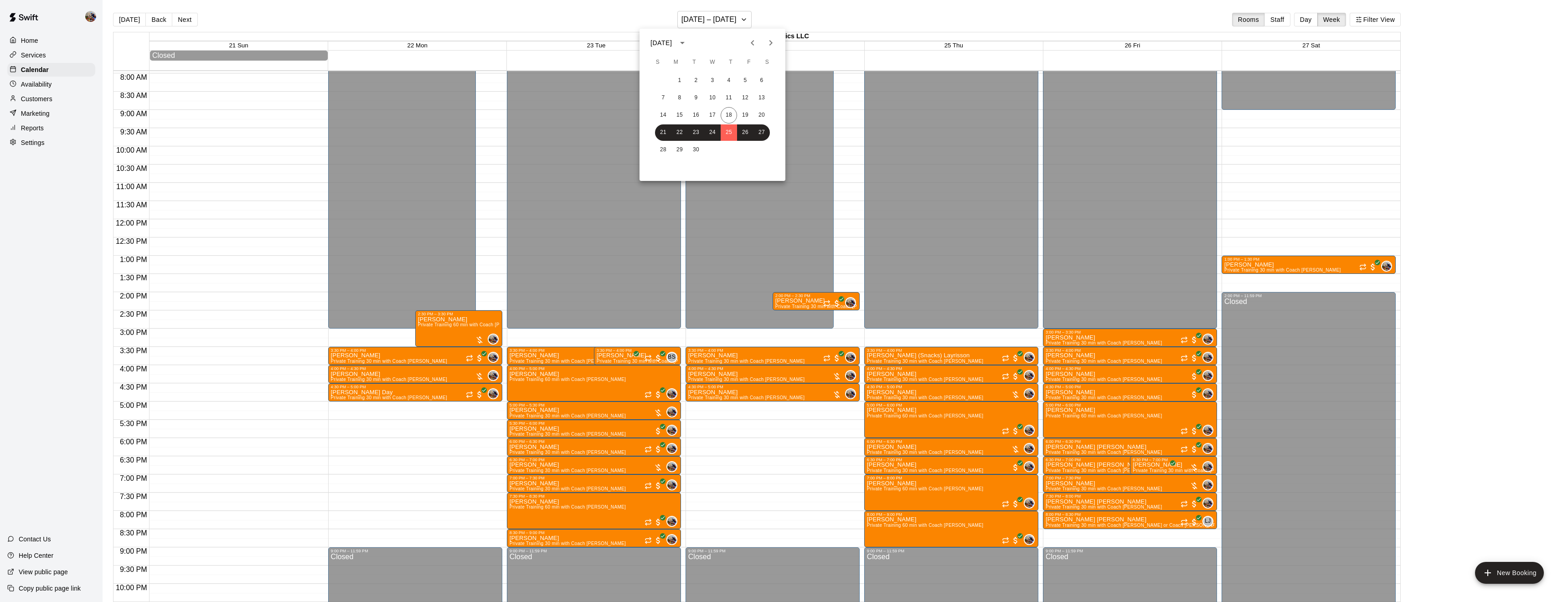
click at [773, 40] on icon "Next month" at bounding box center [771, 43] width 11 height 11
click at [774, 40] on icon "Next month" at bounding box center [771, 43] width 11 height 11
click at [675, 77] on button "1" at bounding box center [679, 80] width 16 height 16
